Goal: Information Seeking & Learning: Check status

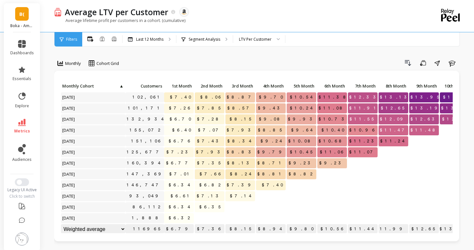
click at [20, 16] on span "B(" at bounding box center [21, 13] width 5 height 7
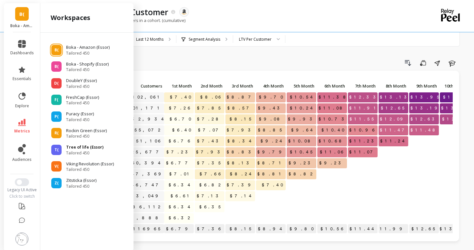
click at [56, 151] on span "T(" at bounding box center [57, 149] width 4 height 5
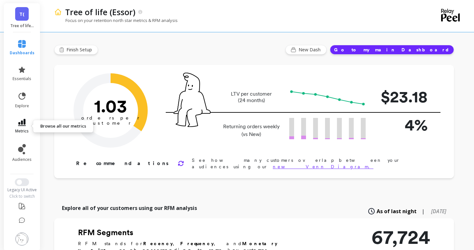
click at [24, 126] on icon at bounding box center [22, 122] width 8 height 7
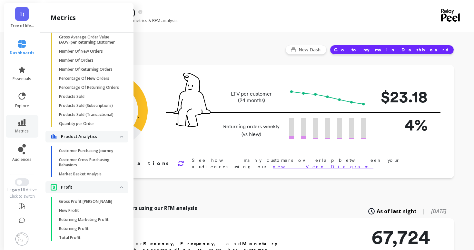
scroll to position [518, 0]
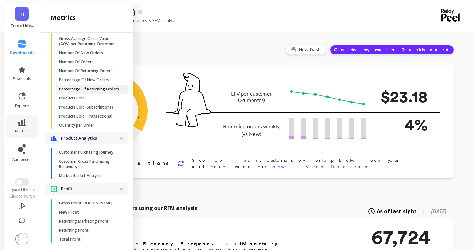
click at [95, 90] on p "Percentage Of Returning Orders" at bounding box center [89, 88] width 60 height 5
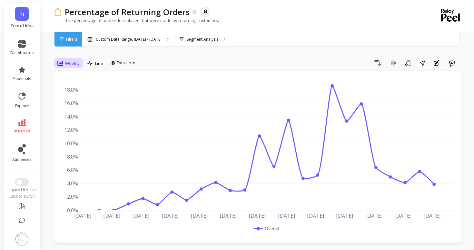
click at [72, 65] on span "Weekly" at bounding box center [72, 63] width 15 height 6
click at [74, 147] on div "Yearly" at bounding box center [78, 151] width 45 height 11
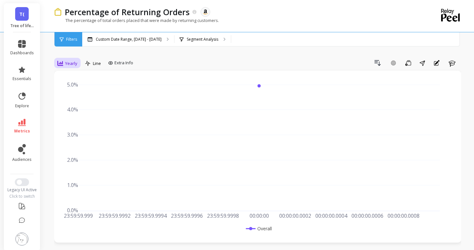
click at [69, 64] on span "Yearly" at bounding box center [71, 63] width 12 height 6
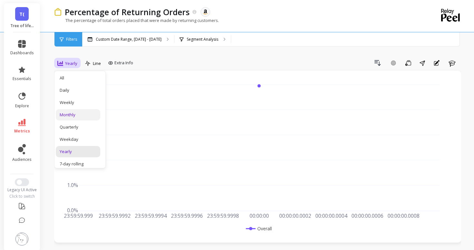
click at [74, 119] on div "Monthly" at bounding box center [78, 114] width 45 height 11
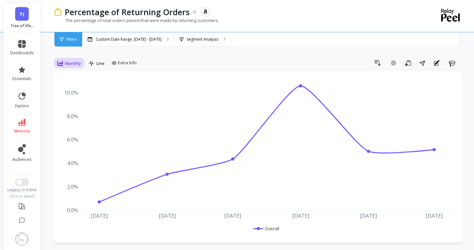
click at [69, 63] on span "Monthly" at bounding box center [73, 63] width 16 height 6
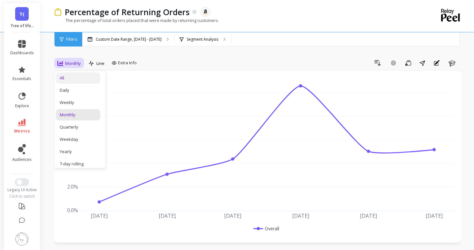
click at [78, 82] on div "All" at bounding box center [78, 77] width 45 height 11
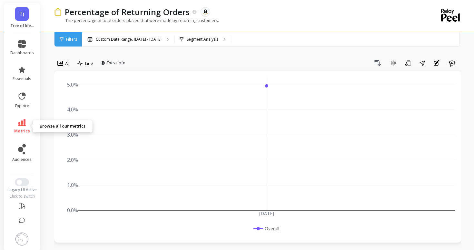
click at [21, 133] on span "metrics" at bounding box center [22, 130] width 16 height 5
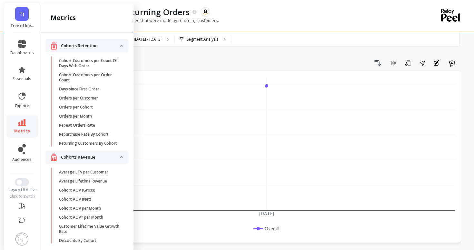
scroll to position [518, 0]
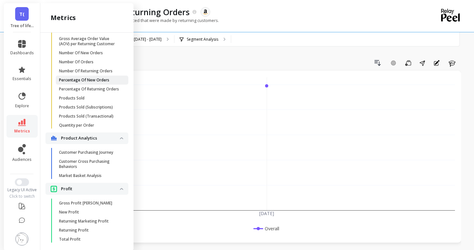
click at [86, 82] on p "Percentage Of New Orders" at bounding box center [84, 79] width 50 height 5
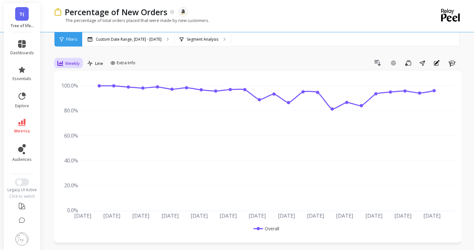
click at [71, 66] on div "Weekly" at bounding box center [68, 63] width 22 height 8
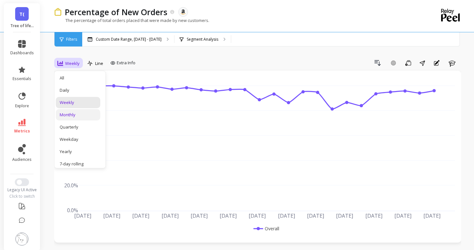
click at [73, 115] on div "Monthly" at bounding box center [78, 115] width 37 height 6
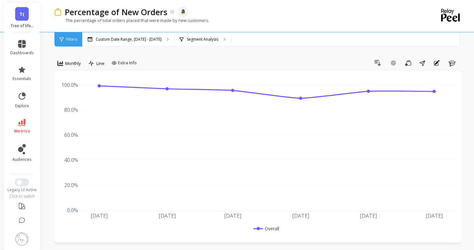
click at [21, 17] on span "T(" at bounding box center [21, 13] width 5 height 7
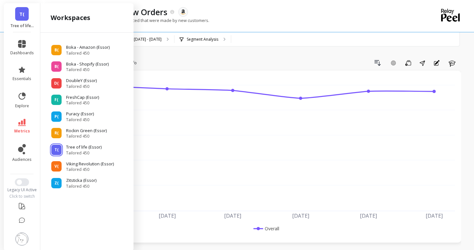
click at [64, 139] on ul "B( Boka - Amazon (Essor) Tailored 450 B( Boka - Shopify (Essor) Tailored 450 D(…" at bounding box center [87, 114] width 83 height 150
click at [62, 133] on div "R( Rockin Green (Essor) Tailored 450" at bounding box center [87, 133] width 83 height 12
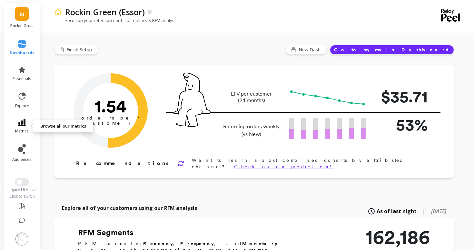
click at [21, 127] on link "metrics" at bounding box center [22, 126] width 25 height 15
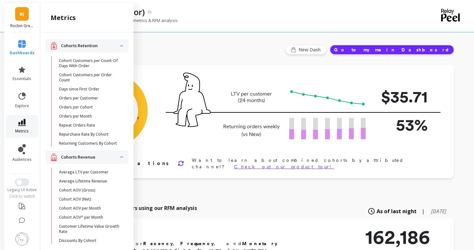
scroll to position [518, 0]
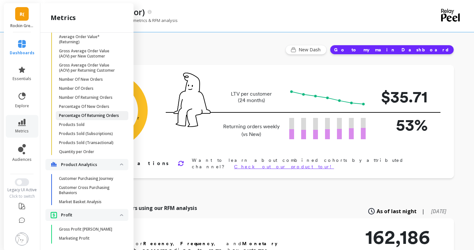
click at [86, 116] on p "Percentage Of Returning Orders" at bounding box center [89, 115] width 60 height 5
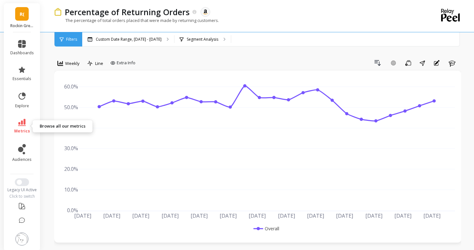
click at [24, 120] on icon at bounding box center [22, 122] width 8 height 7
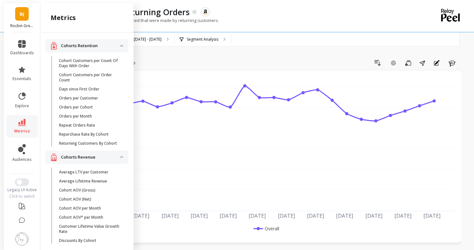
scroll to position [518, 0]
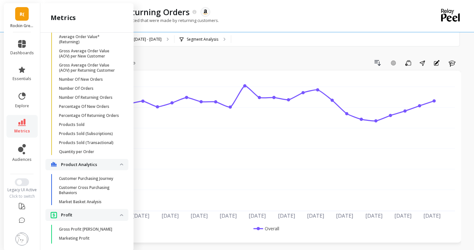
click at [26, 121] on link "metrics" at bounding box center [22, 126] width 24 height 15
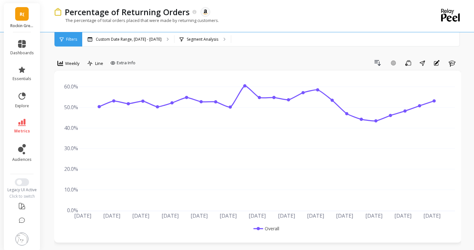
click at [18, 17] on link "R(" at bounding box center [22, 14] width 14 height 14
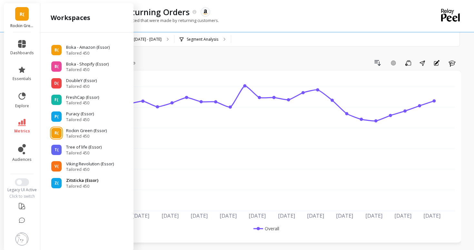
click at [70, 184] on span "Tailored 450" at bounding box center [82, 186] width 32 height 5
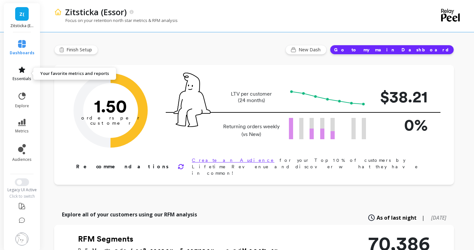
click at [23, 73] on icon at bounding box center [22, 70] width 8 height 8
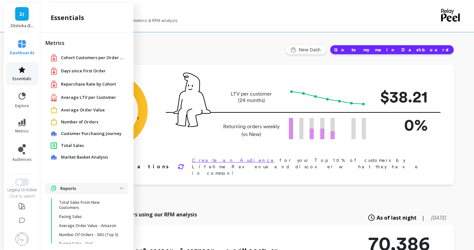
click at [23, 73] on icon at bounding box center [22, 70] width 8 height 8
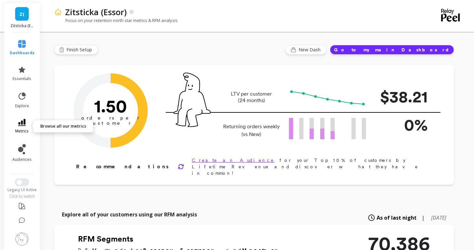
click at [21, 129] on span "metrics" at bounding box center [22, 130] width 14 height 5
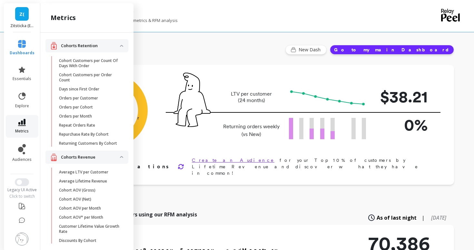
scroll to position [518, 0]
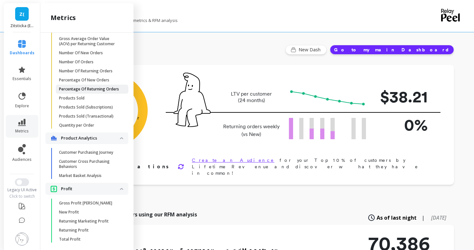
click at [89, 86] on link "Percentage Of Returning Orders" at bounding box center [92, 89] width 73 height 9
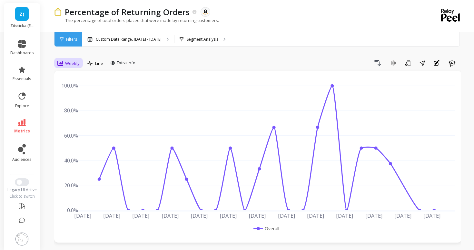
click at [74, 65] on span "Weekly" at bounding box center [72, 63] width 15 height 6
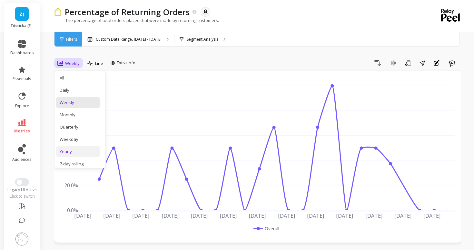
click at [71, 146] on div "Yearly" at bounding box center [78, 151] width 45 height 11
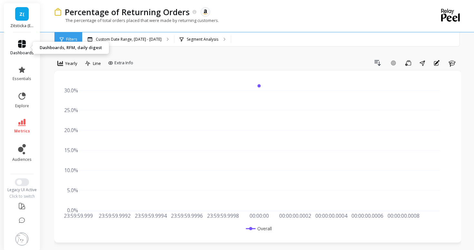
click at [24, 47] on icon at bounding box center [22, 44] width 8 height 8
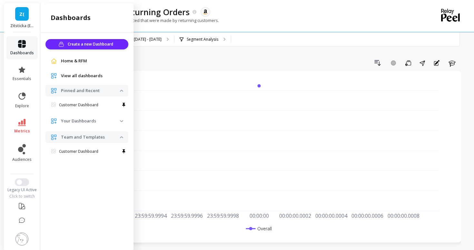
click at [24, 47] on icon at bounding box center [22, 44] width 8 height 8
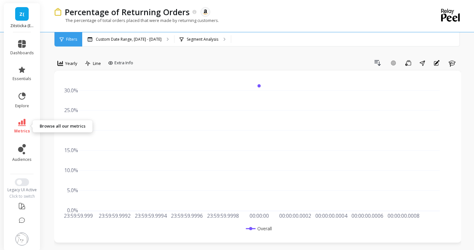
click at [25, 121] on icon at bounding box center [22, 122] width 8 height 7
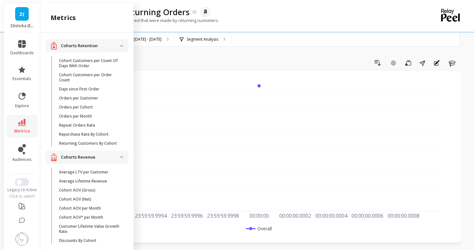
scroll to position [518, 0]
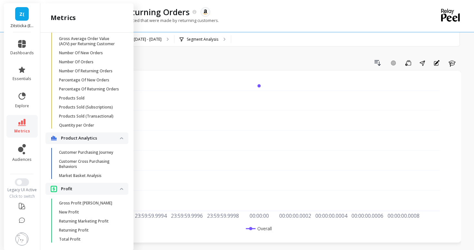
click at [21, 8] on link "Z(" at bounding box center [22, 14] width 14 height 14
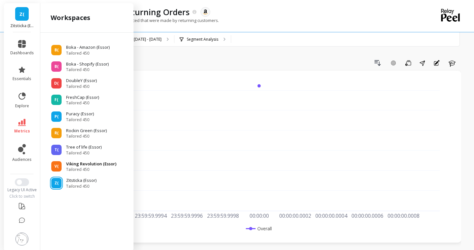
click at [57, 165] on span "V(" at bounding box center [57, 166] width 4 height 5
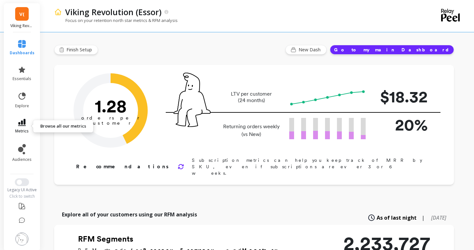
click at [19, 122] on icon at bounding box center [22, 122] width 8 height 7
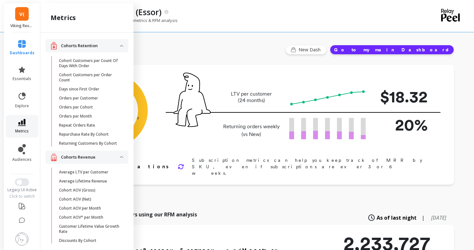
scroll to position [518, 0]
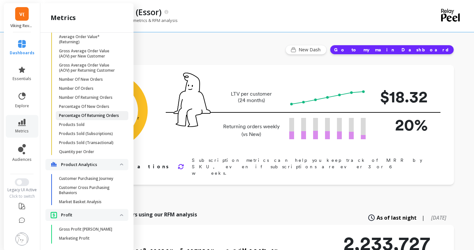
click at [77, 114] on p "Percentage Of Returning Orders" at bounding box center [89, 115] width 60 height 5
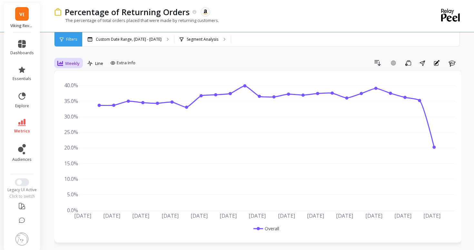
click at [66, 67] on div "Weekly" at bounding box center [68, 63] width 22 height 8
click at [76, 155] on div "Yearly" at bounding box center [78, 151] width 45 height 11
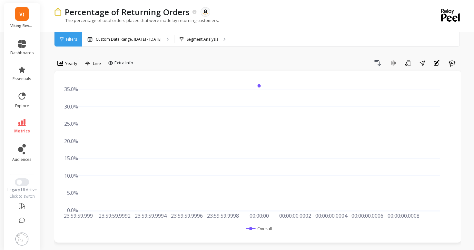
click at [20, 119] on icon at bounding box center [22, 122] width 8 height 7
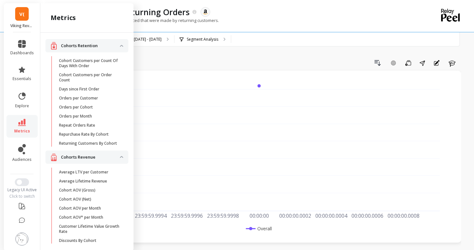
scroll to position [518, 0]
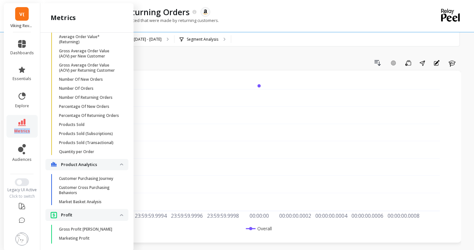
click at [20, 119] on icon at bounding box center [22, 122] width 8 height 7
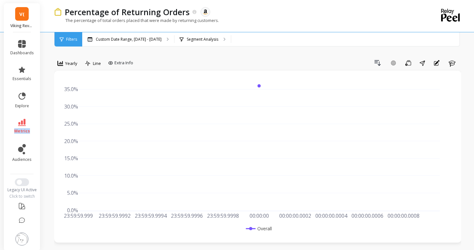
scroll to position [0, 0]
click at [18, 18] on link "V(" at bounding box center [22, 14] width 14 height 14
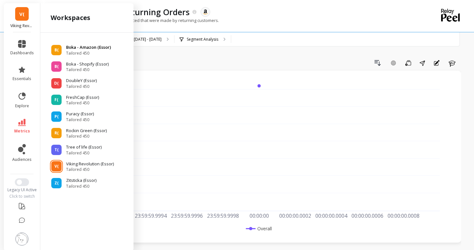
click at [58, 48] on span "B(" at bounding box center [57, 49] width 4 height 5
click at [74, 48] on p "Boka - Amazon (Essor)" at bounding box center [88, 47] width 45 height 6
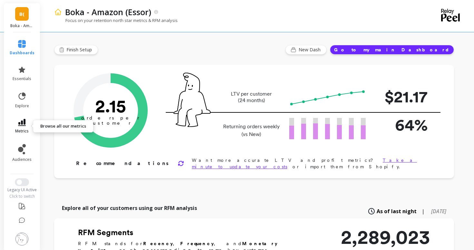
click at [25, 123] on icon at bounding box center [22, 122] width 8 height 7
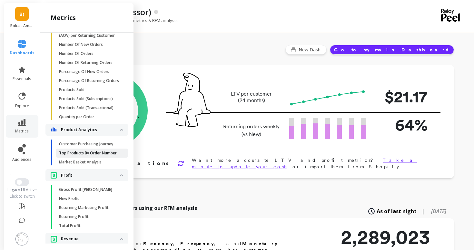
scroll to position [528, 0]
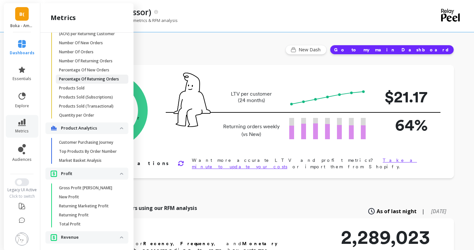
click at [98, 79] on p "Percentage Of Returning Orders" at bounding box center [89, 78] width 60 height 5
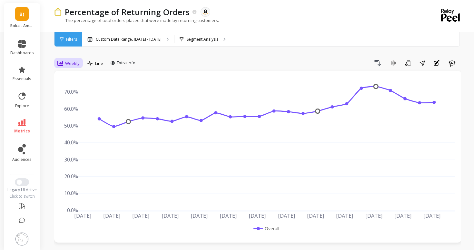
click at [70, 61] on span "Weekly" at bounding box center [72, 63] width 15 height 6
click at [67, 150] on div "Yearly" at bounding box center [78, 151] width 37 height 6
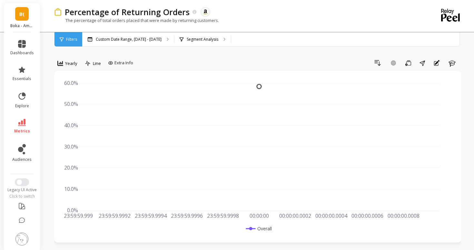
click at [23, 20] on link "B(" at bounding box center [22, 14] width 14 height 14
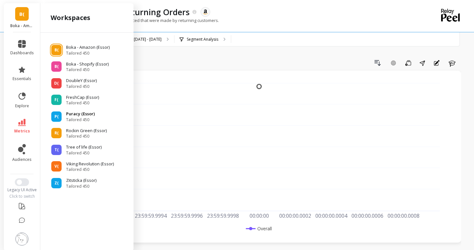
click at [64, 114] on div "P( Puracy (Essor) Tailored 450" at bounding box center [87, 117] width 83 height 12
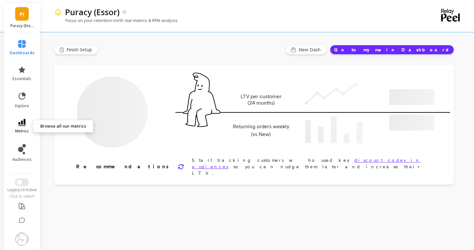
click at [28, 126] on link "metrics" at bounding box center [22, 126] width 25 height 15
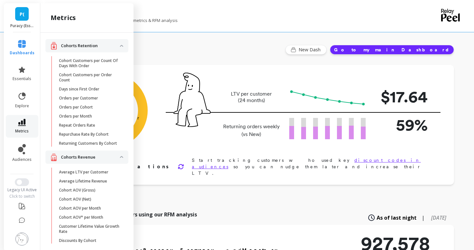
scroll to position [528, 0]
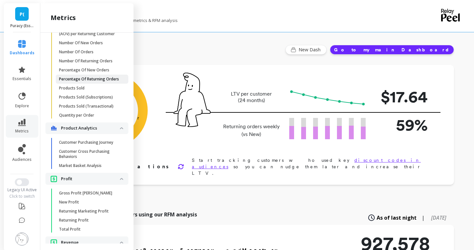
click at [89, 81] on p "Percentage Of Returning Orders" at bounding box center [89, 78] width 60 height 5
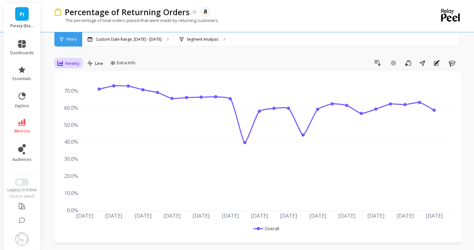
click at [69, 60] on span "Weekly" at bounding box center [72, 63] width 15 height 6
click at [64, 149] on div "Yearly" at bounding box center [78, 151] width 37 height 6
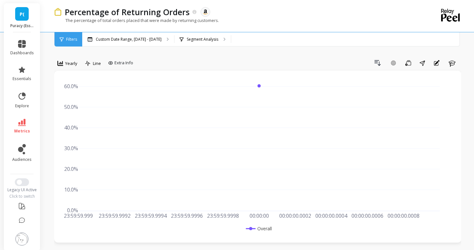
click at [13, 6] on div "P( Puracy (Essor)" at bounding box center [22, 17] width 36 height 29
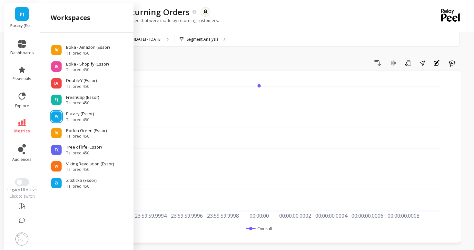
click at [13, 10] on div "P( Puracy (Essor)" at bounding box center [22, 17] width 36 height 29
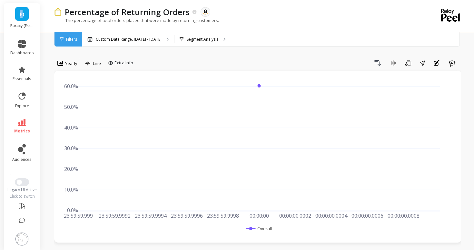
click at [13, 10] on div "P( Puracy (Essor)" at bounding box center [22, 17] width 36 height 29
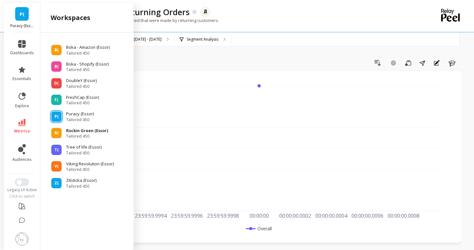
click at [81, 136] on span "Tailored 450" at bounding box center [87, 136] width 42 height 5
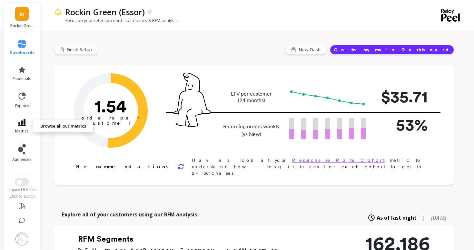
click at [16, 122] on link "metrics" at bounding box center [22, 126] width 25 height 15
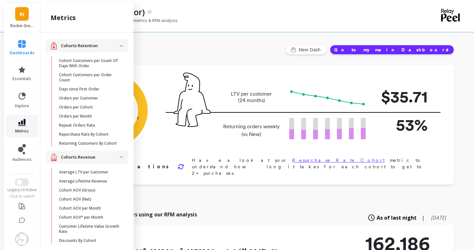
scroll to position [528, 0]
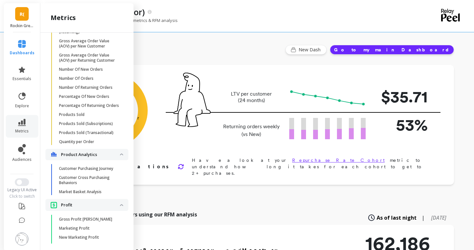
click at [25, 23] on div "R( Rockin Green (Essor)" at bounding box center [22, 17] width 36 height 29
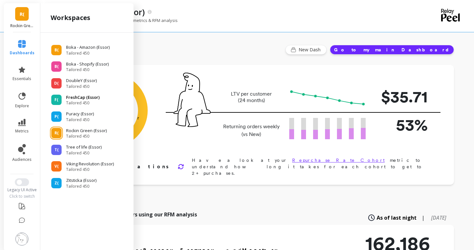
click at [69, 94] on ul "B( Boka - Amazon (Essor) Tailored 450 B( Boka - Shopify (Essor) Tailored 450 D(…" at bounding box center [87, 114] width 83 height 150
click at [69, 96] on p "FreshCap (Essor)" at bounding box center [83, 97] width 34 height 6
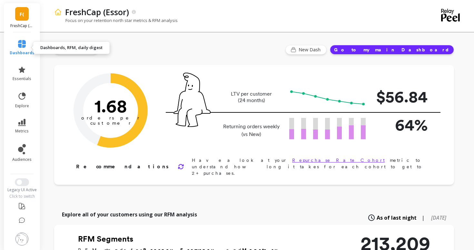
click at [19, 44] on icon at bounding box center [22, 44] width 8 height 8
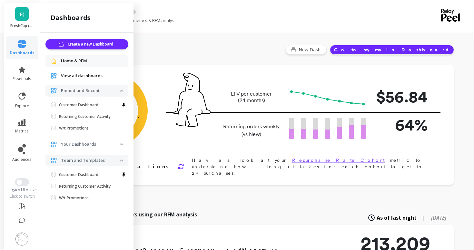
click at [19, 44] on icon at bounding box center [22, 44] width 8 height 8
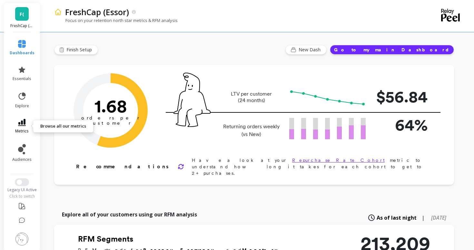
click at [24, 124] on icon at bounding box center [22, 122] width 8 height 7
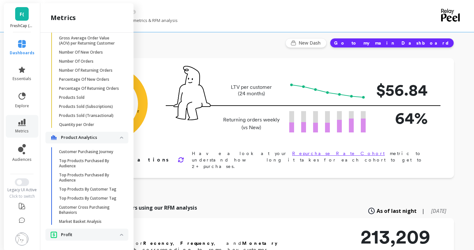
scroll to position [516, 0]
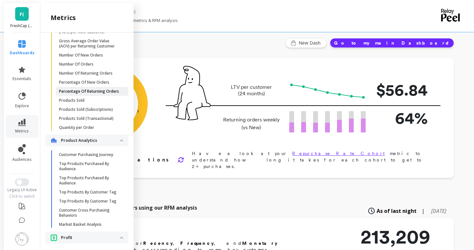
click at [89, 93] on p "Percentage Of Returning Orders" at bounding box center [89, 91] width 60 height 5
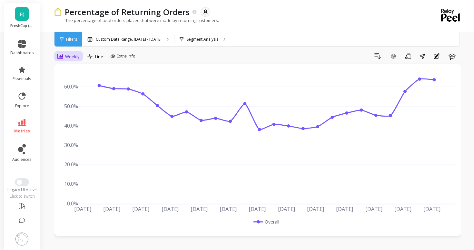
click at [65, 57] on div "Weekly" at bounding box center [68, 57] width 22 height 8
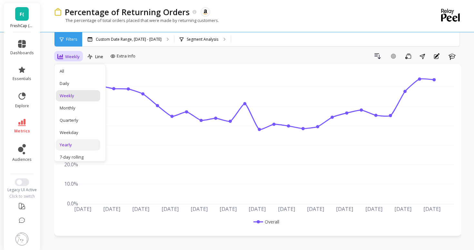
click at [73, 140] on div "Yearly" at bounding box center [78, 144] width 45 height 11
